Goal: Navigation & Orientation: Go to known website

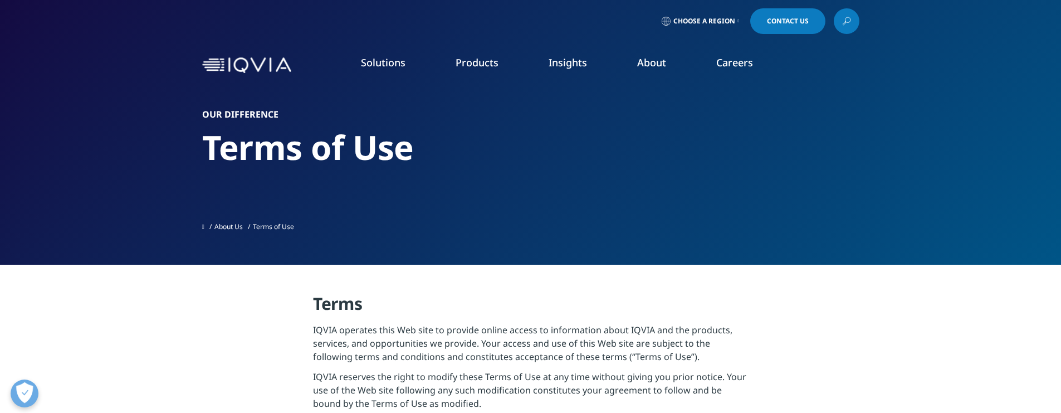
click at [248, 64] on img at bounding box center [246, 65] width 89 height 16
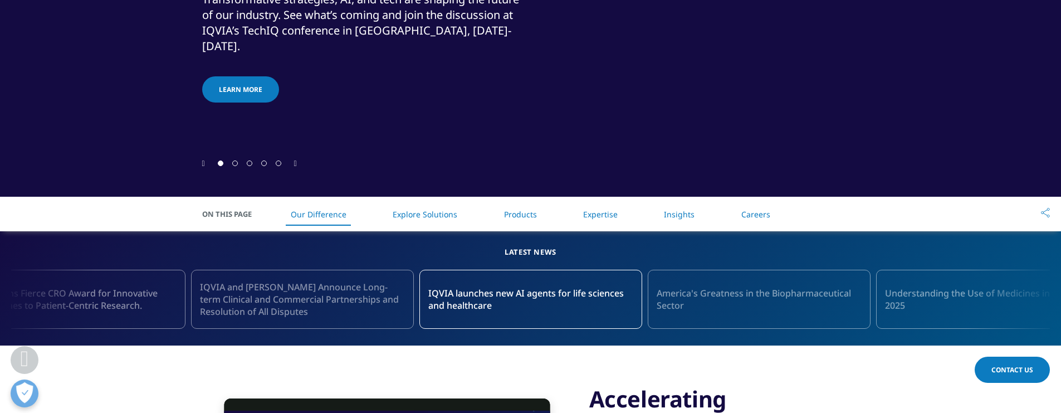
scroll to position [305, 0]
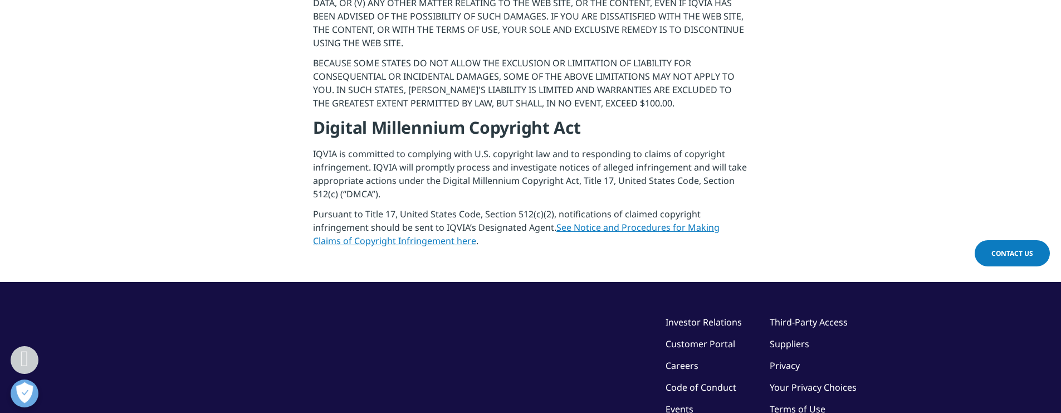
scroll to position [1475, 0]
